Goal: Task Accomplishment & Management: Manage account settings

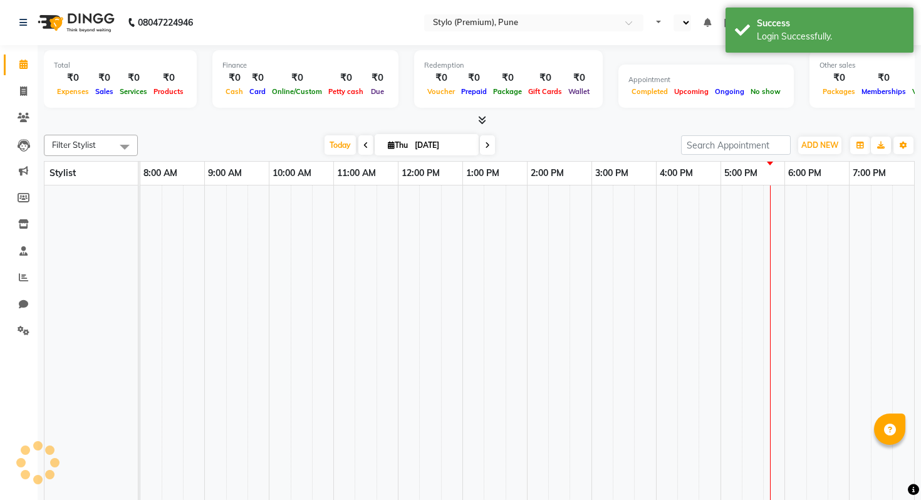
select select "en"
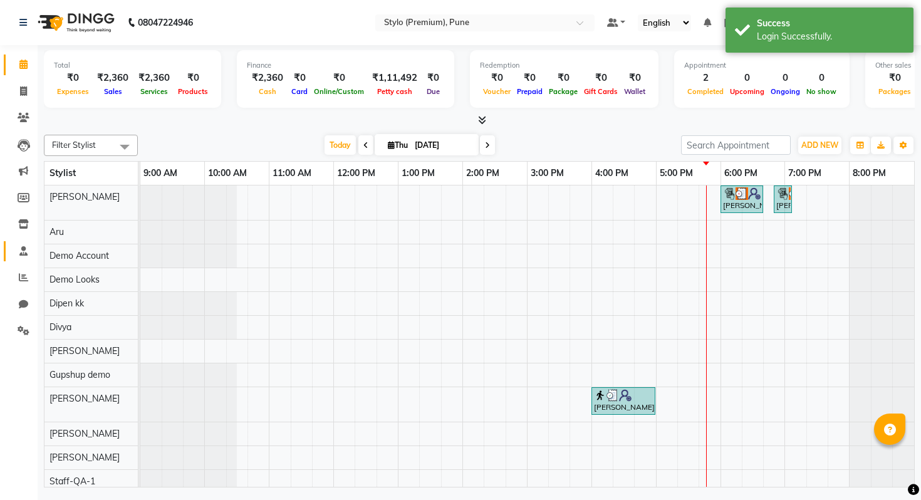
click at [22, 246] on icon at bounding box center [23, 250] width 8 height 9
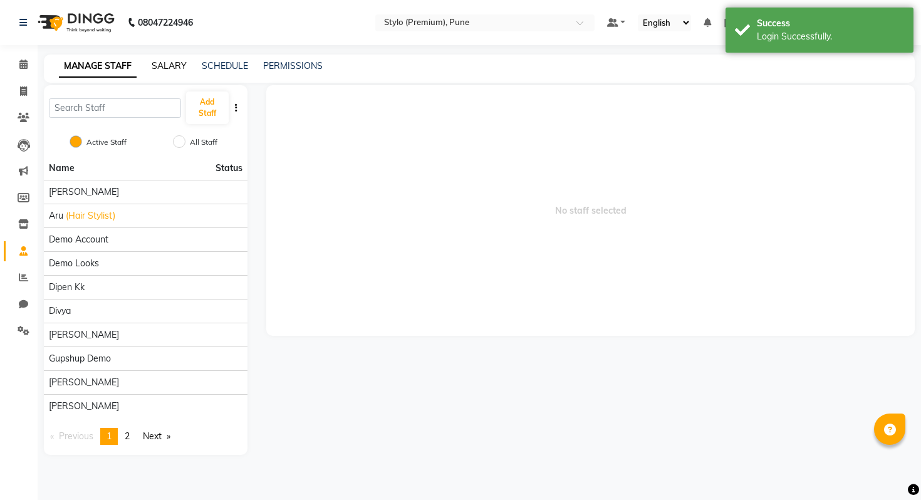
click at [178, 70] on link "SALARY" at bounding box center [169, 65] width 35 height 11
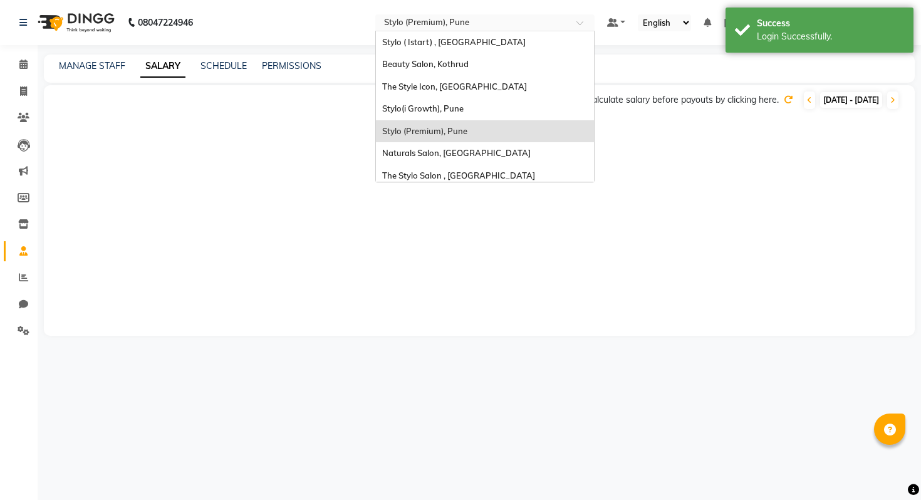
click at [563, 19] on input "text" at bounding box center [472, 24] width 182 height 13
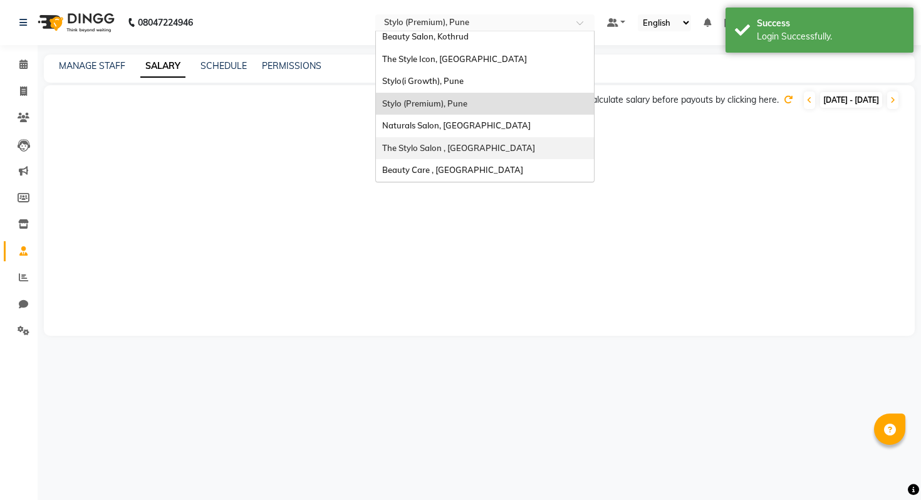
click at [523, 165] on span "Beauty Care , [GEOGRAPHIC_DATA]" at bounding box center [452, 170] width 141 height 10
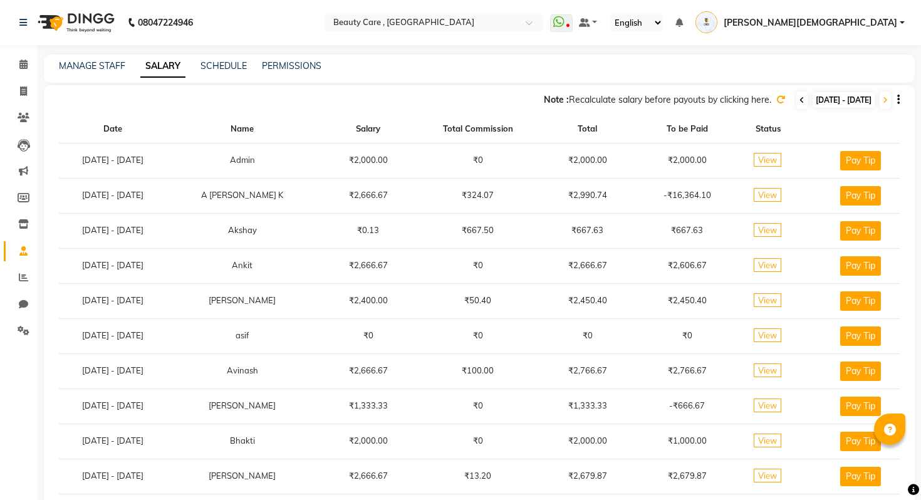
click at [796, 101] on span at bounding box center [801, 100] width 11 height 18
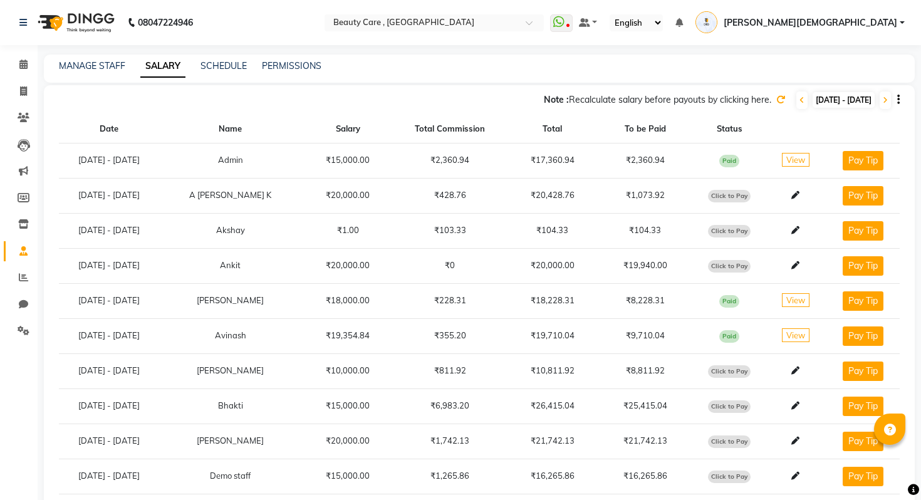
click at [776, 101] on icon at bounding box center [780, 99] width 9 height 9
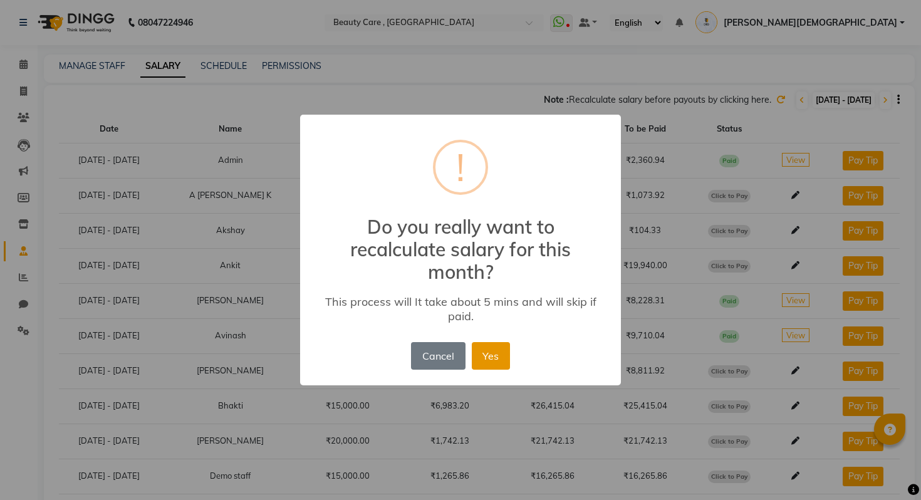
click at [488, 348] on button "Yes" at bounding box center [491, 356] width 38 height 28
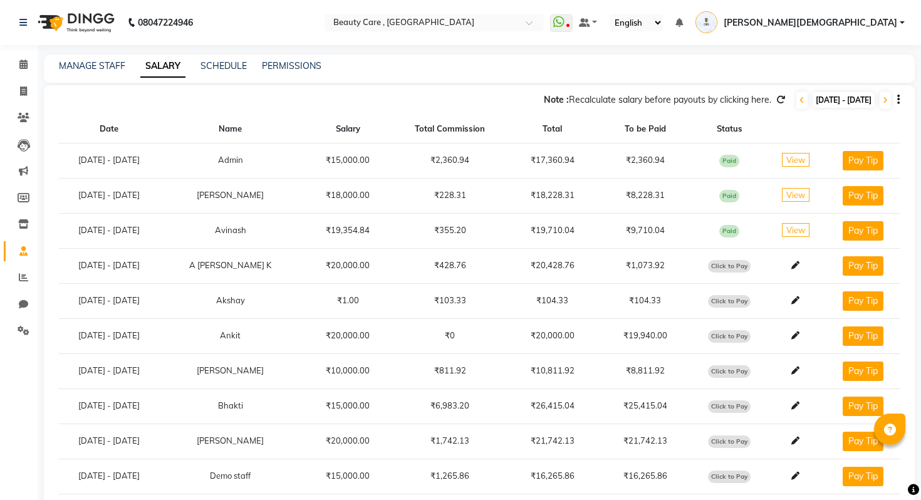
click at [746, 267] on span "Click to Pay" at bounding box center [729, 266] width 43 height 13
select select "1"
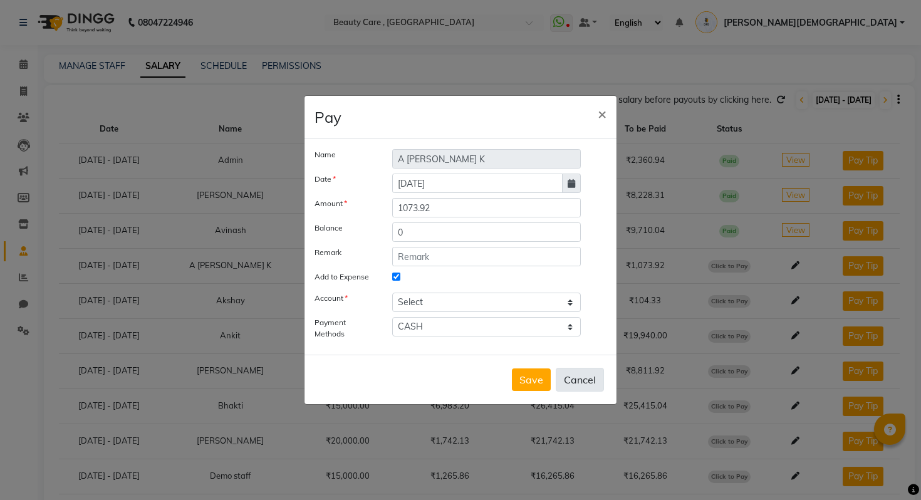
click at [577, 375] on button "Cancel" at bounding box center [579, 380] width 48 height 24
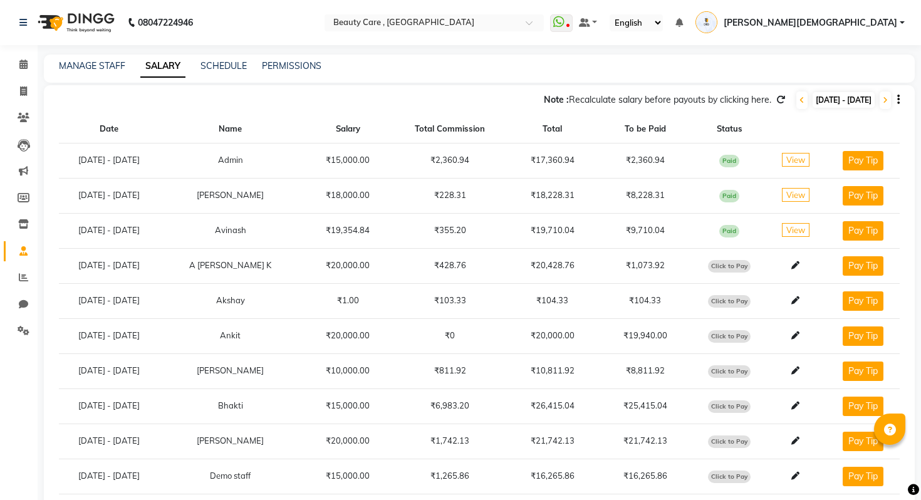
click at [733, 263] on span "Click to Pay" at bounding box center [729, 266] width 43 height 13
select select "1"
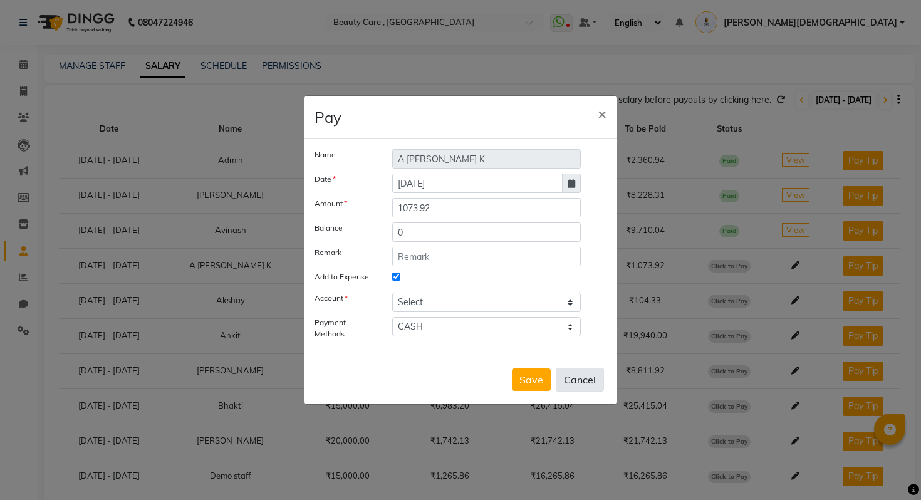
click at [583, 374] on button "Cancel" at bounding box center [579, 380] width 48 height 24
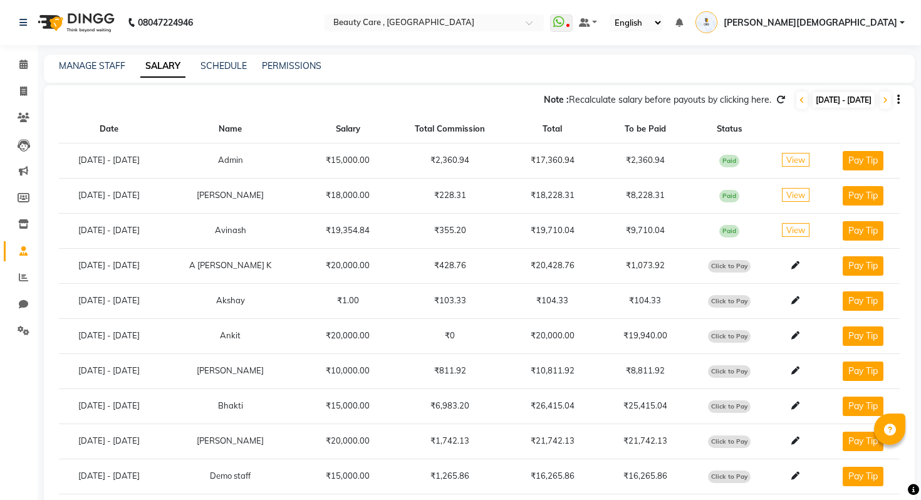
click at [666, 231] on td "₹9,710.04" at bounding box center [645, 230] width 93 height 35
click at [684, 230] on td "₹9,710.04" at bounding box center [645, 230] width 93 height 35
click at [795, 229] on span "View" at bounding box center [796, 230] width 28 height 14
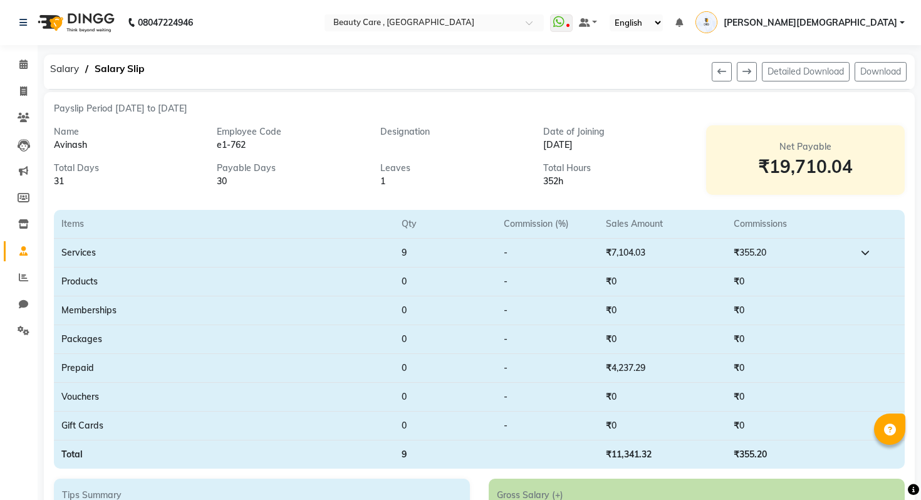
click at [22, 254] on icon at bounding box center [23, 250] width 8 height 9
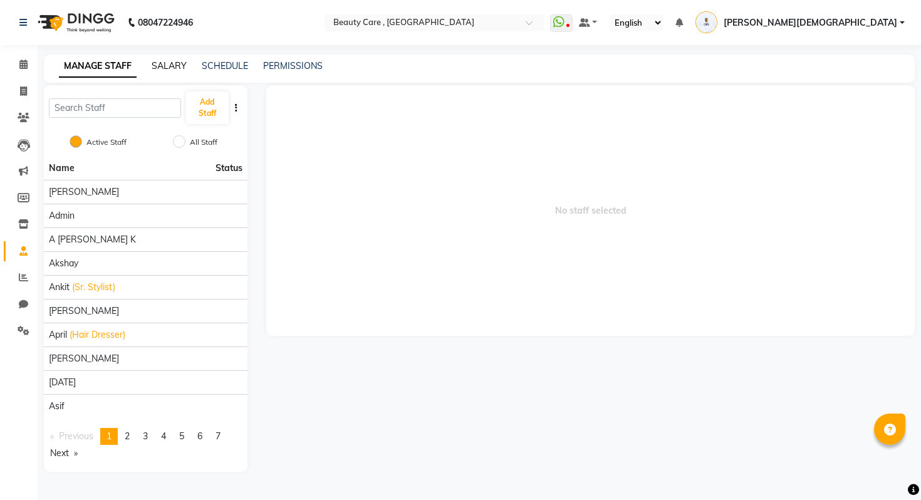
click at [178, 66] on link "SALARY" at bounding box center [169, 65] width 35 height 11
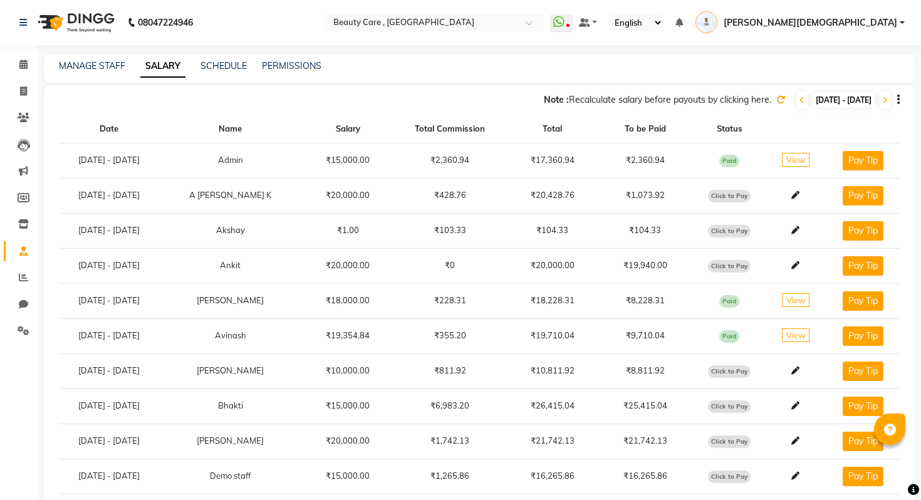
click at [776, 103] on icon at bounding box center [780, 99] width 9 height 9
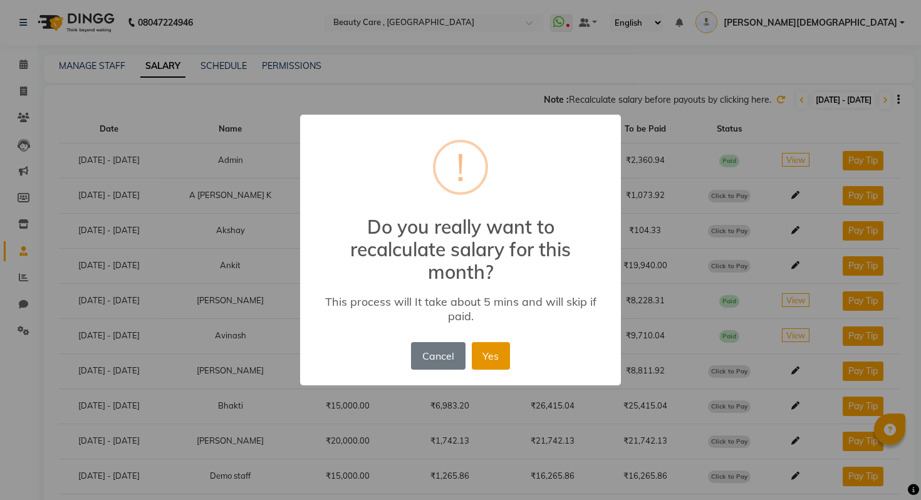
click at [486, 342] on button "Yes" at bounding box center [491, 356] width 38 height 28
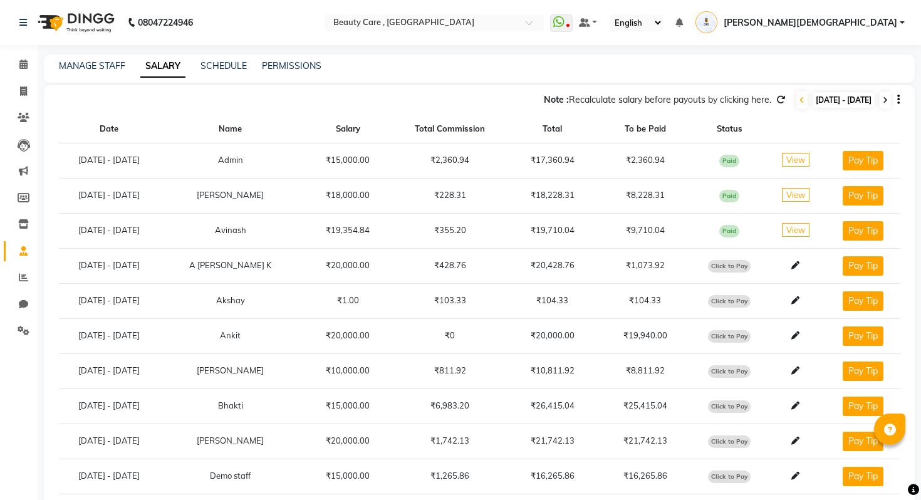
click at [881, 100] on span at bounding box center [884, 100] width 11 height 18
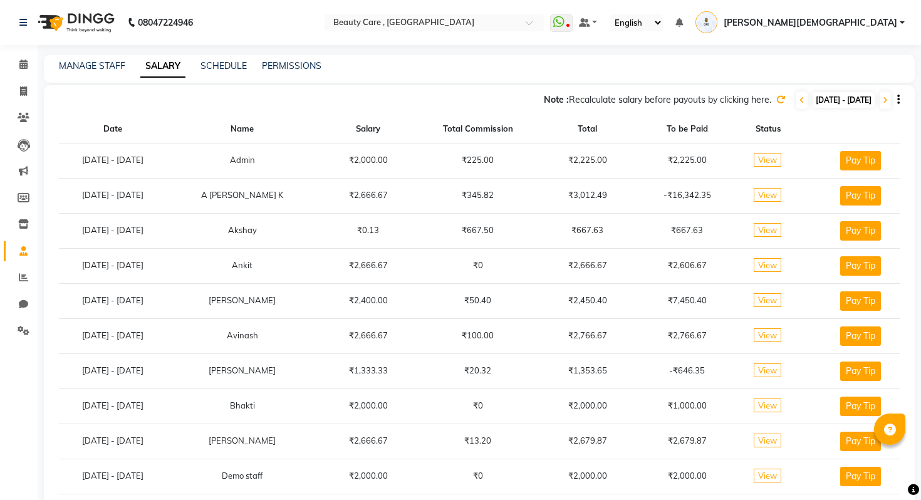
click at [778, 339] on span "View" at bounding box center [767, 335] width 28 height 14
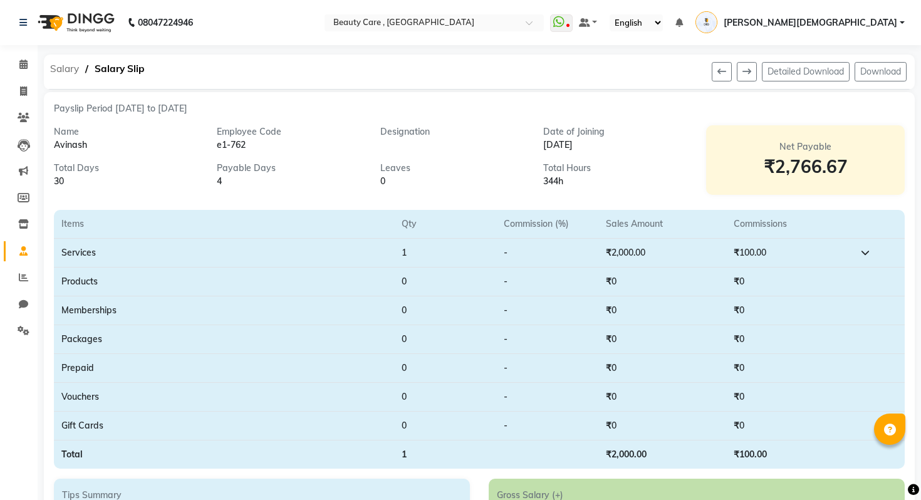
click at [71, 69] on span "Salary" at bounding box center [64, 69] width 41 height 23
